Goal: Book appointment/travel/reservation

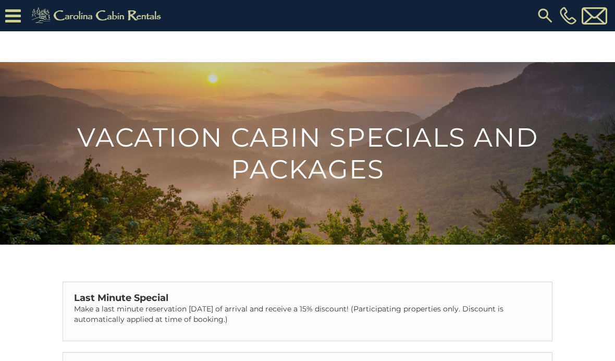
click at [13, 19] on icon at bounding box center [13, 16] width 16 height 18
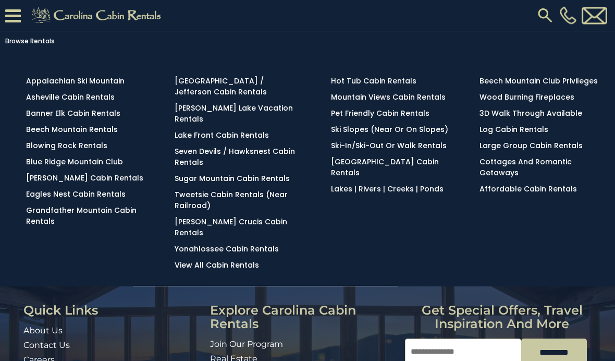
scroll to position [171, 0]
click at [51, 150] on link "Blowing Rock Rentals" at bounding box center [66, 145] width 81 height 10
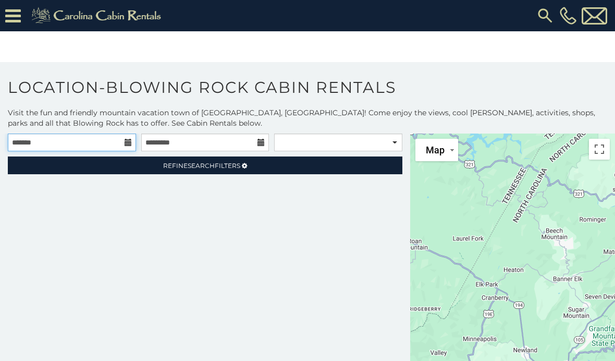
click at [59, 143] on input "text" at bounding box center [72, 142] width 128 height 18
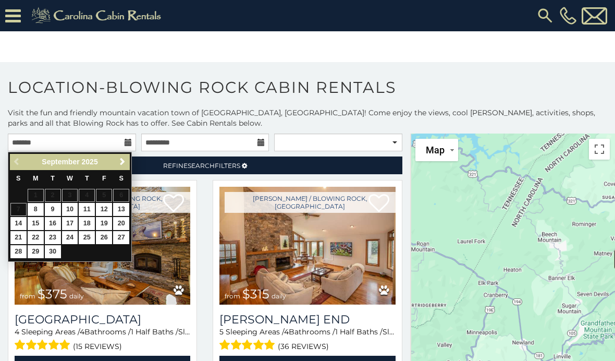
click at [120, 167] on link "Next" at bounding box center [122, 161] width 13 height 13
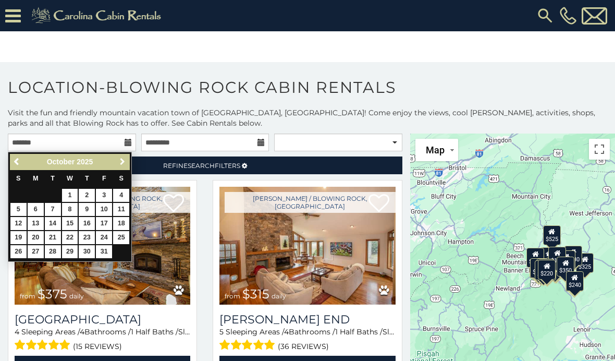
click at [124, 164] on span "Next" at bounding box center [122, 161] width 8 height 8
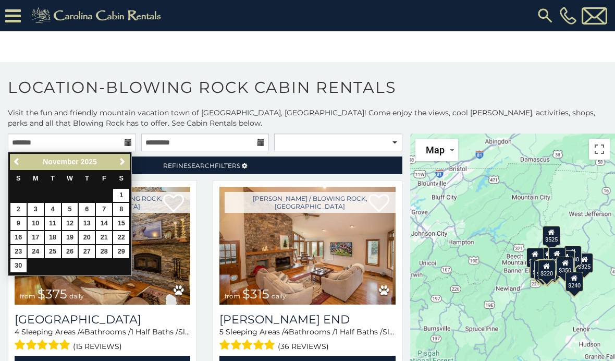
click at [116, 156] on link "Next" at bounding box center [122, 161] width 13 height 13
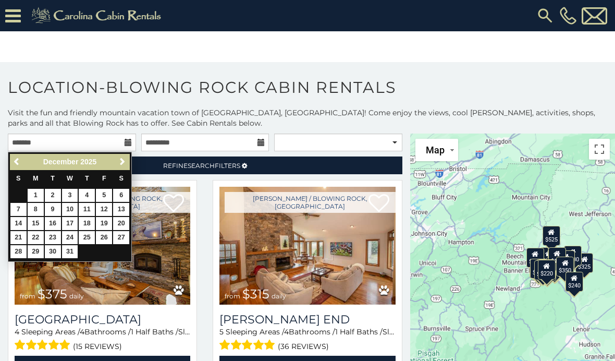
click at [103, 221] on link "19" at bounding box center [104, 223] width 16 height 13
type input "**********"
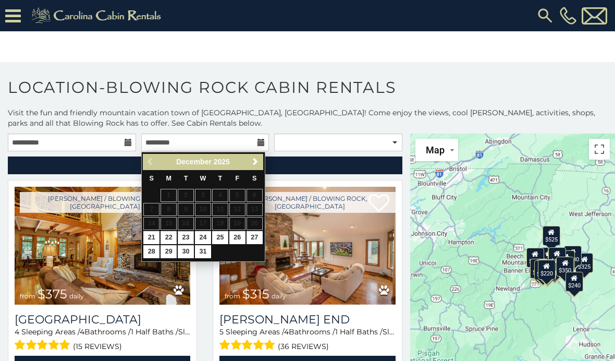
click at [183, 231] on link "23" at bounding box center [186, 237] width 16 height 13
type input "**********"
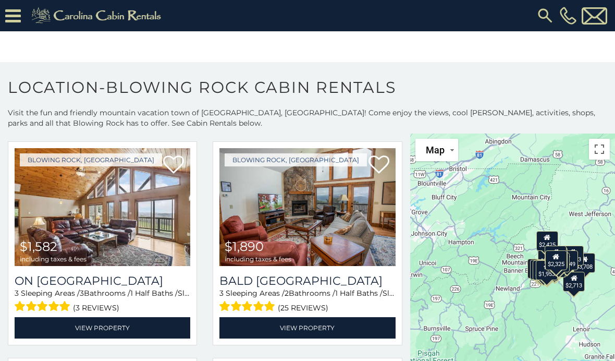
scroll to position [2854, 0]
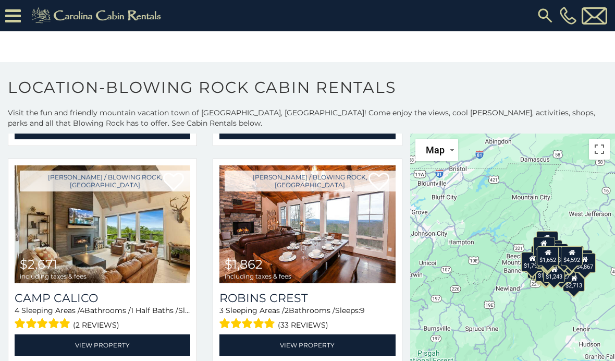
scroll to position [6285, 0]
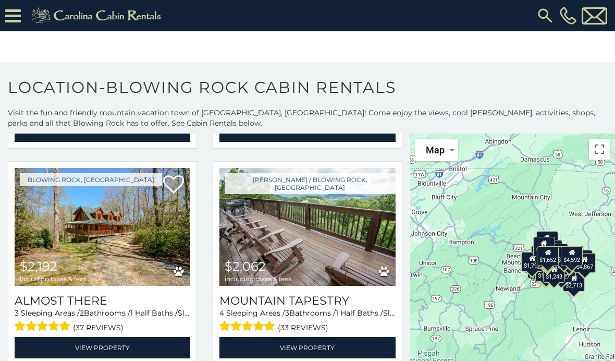
scroll to position [6077, 0]
